Goal: Information Seeking & Learning: Learn about a topic

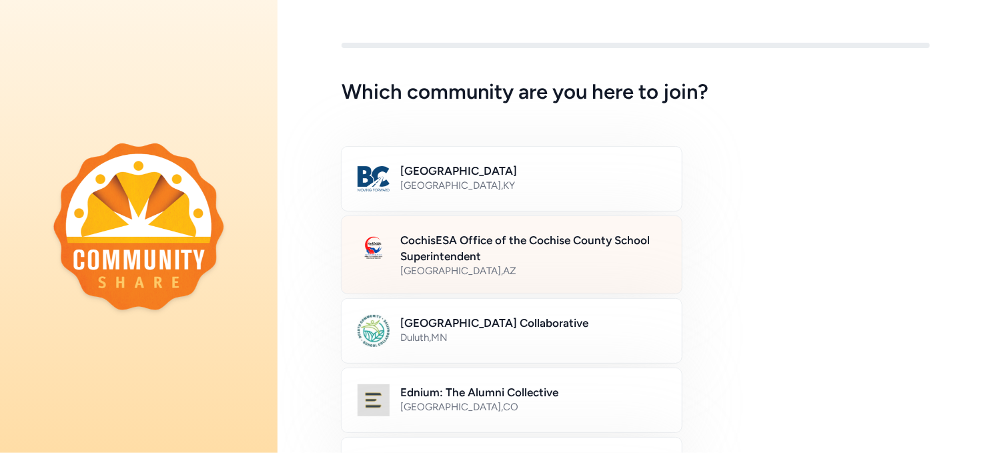
click at [501, 242] on h2 "CochisESA Office of the Cochise County School Superintendent" at bounding box center [532, 248] width 265 height 32
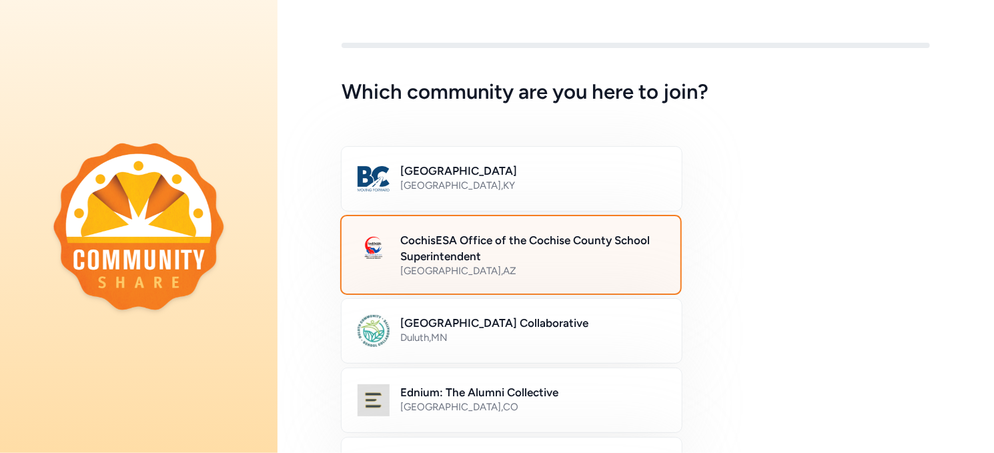
click at [459, 250] on h2 "CochisESA Office of the Cochise County School Superintendent" at bounding box center [532, 248] width 264 height 32
click at [521, 250] on h2 "CochisESA Office of the Cochise County School Superintendent" at bounding box center [532, 248] width 264 height 32
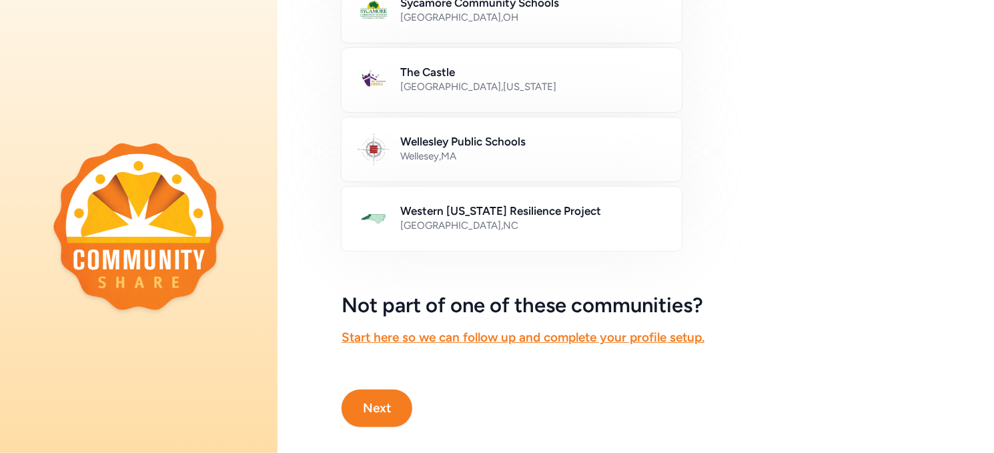
scroll to position [828, 0]
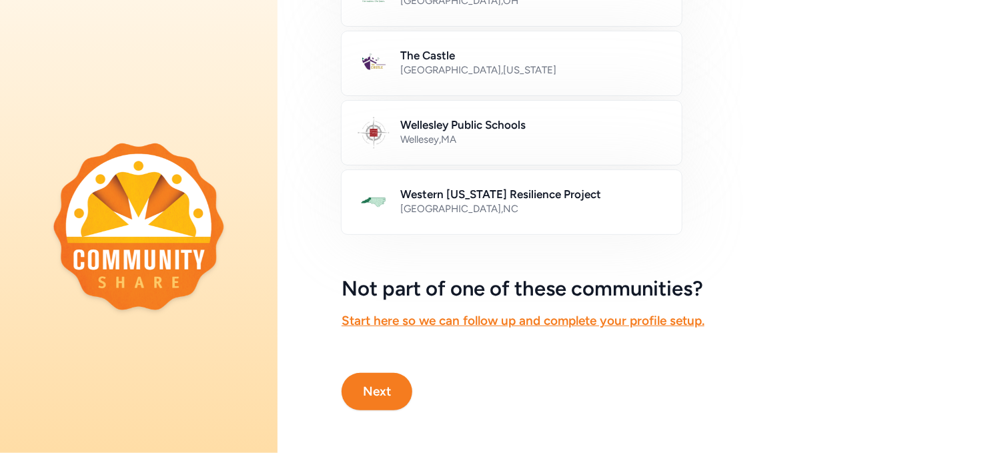
click at [396, 375] on button "Next" at bounding box center [376, 391] width 71 height 37
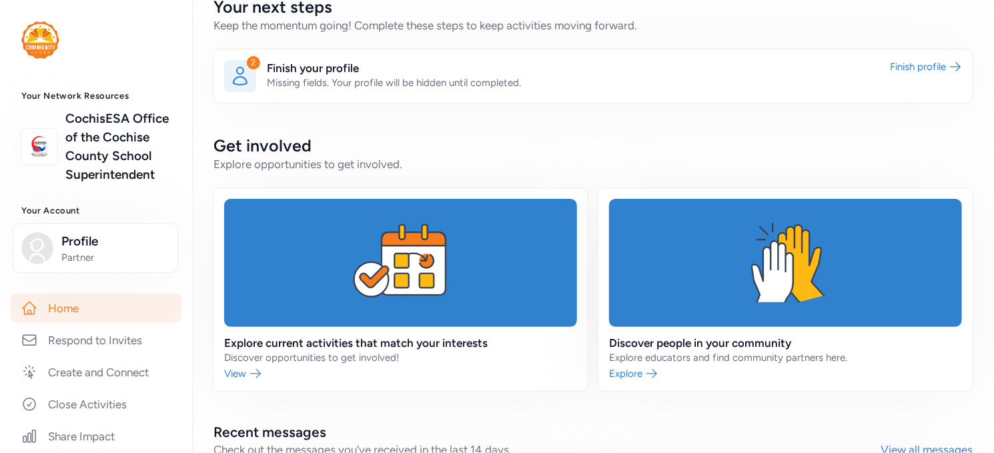
scroll to position [400, 0]
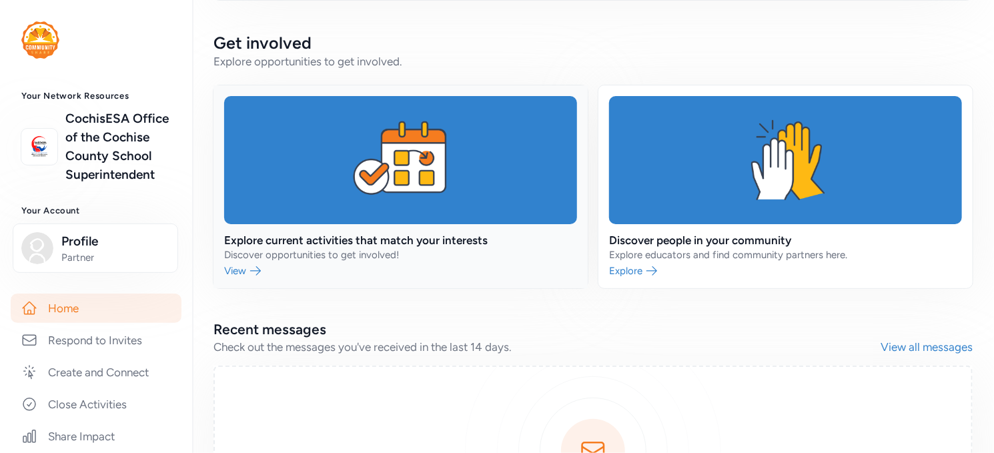
click at [469, 241] on link at bounding box center [400, 186] width 374 height 203
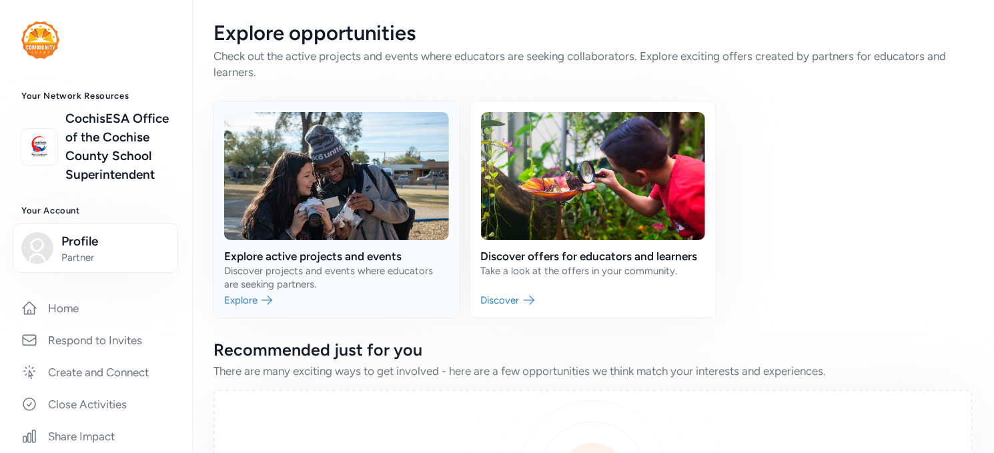
click at [379, 253] on link at bounding box center [336, 209] width 246 height 216
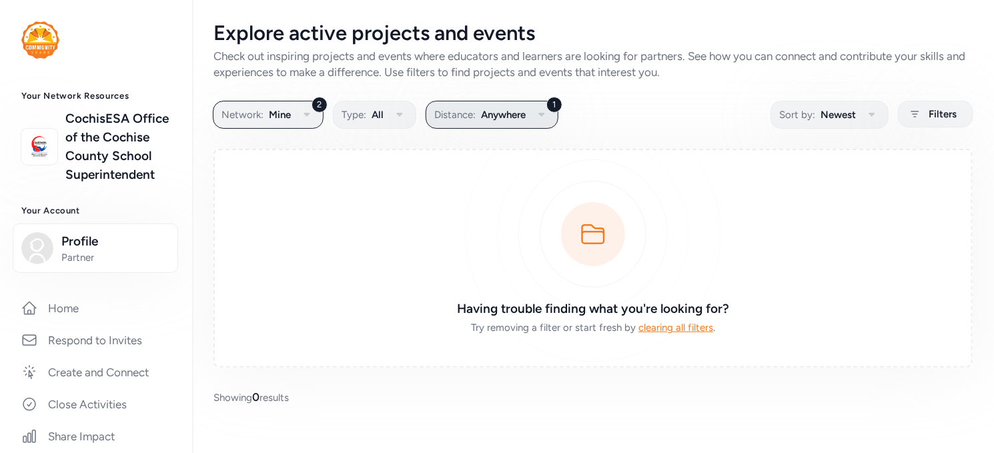
click at [523, 113] on span "Anywhere" at bounding box center [503, 115] width 45 height 16
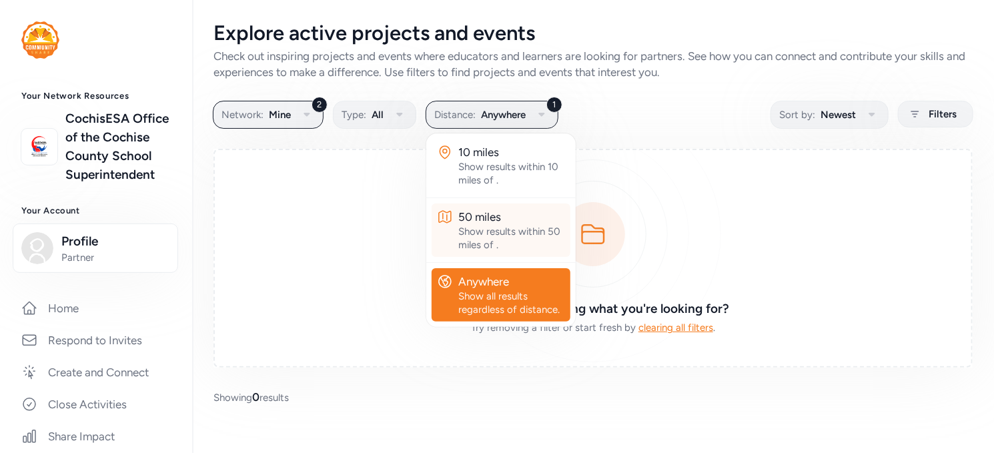
click at [485, 226] on div "Show results within 50 miles of ." at bounding box center [511, 238] width 107 height 27
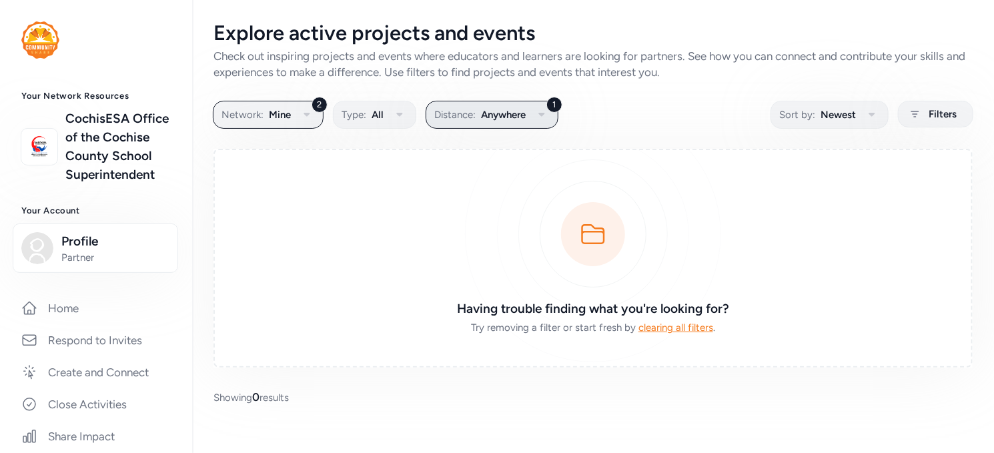
click at [493, 109] on span "Anywhere" at bounding box center [503, 115] width 45 height 16
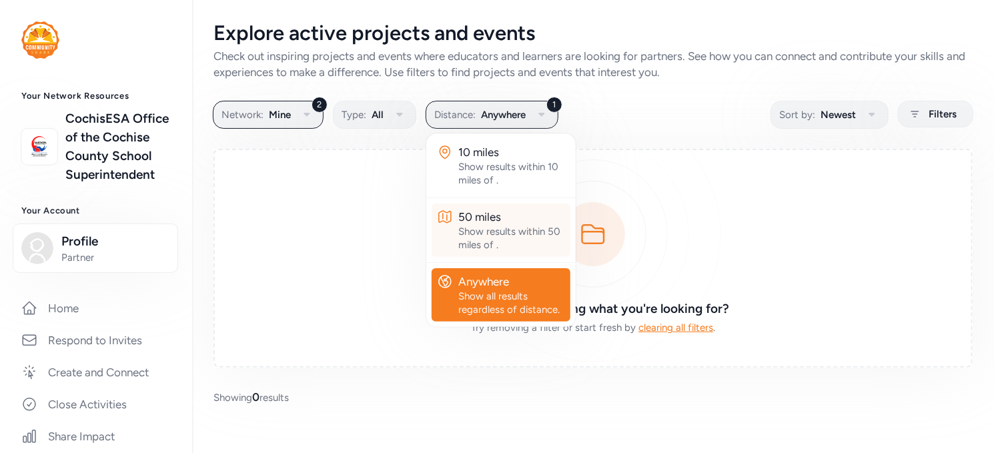
click at [472, 226] on div "Show results within 50 miles of ." at bounding box center [511, 238] width 107 height 27
